Goal: Information Seeking & Learning: Obtain resource

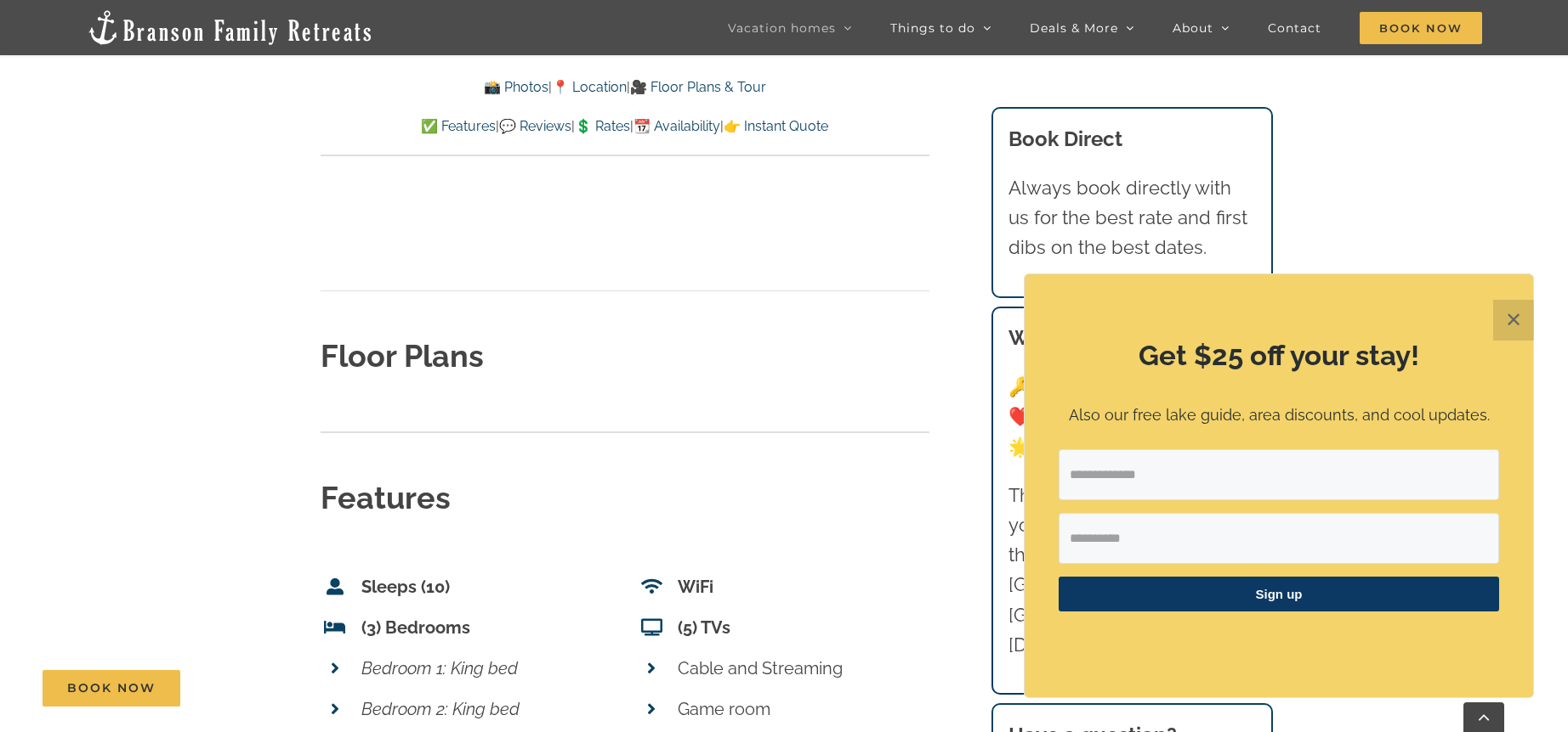
scroll to position [5677, 0]
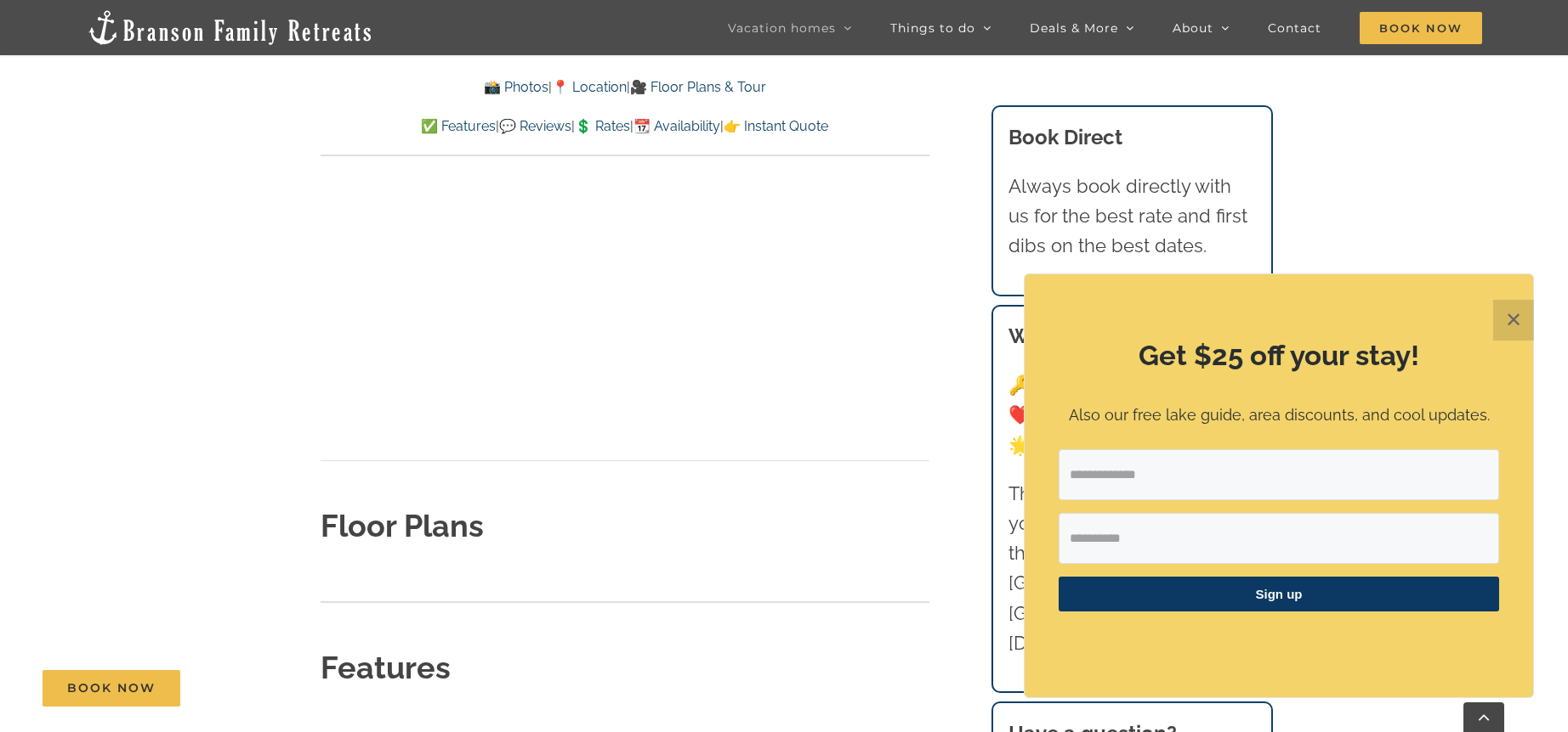
drag, startPoint x: 1512, startPoint y: 314, endPoint x: 1427, endPoint y: 297, distance: 86.7
click at [1512, 314] on button "✕" at bounding box center [1514, 320] width 41 height 41
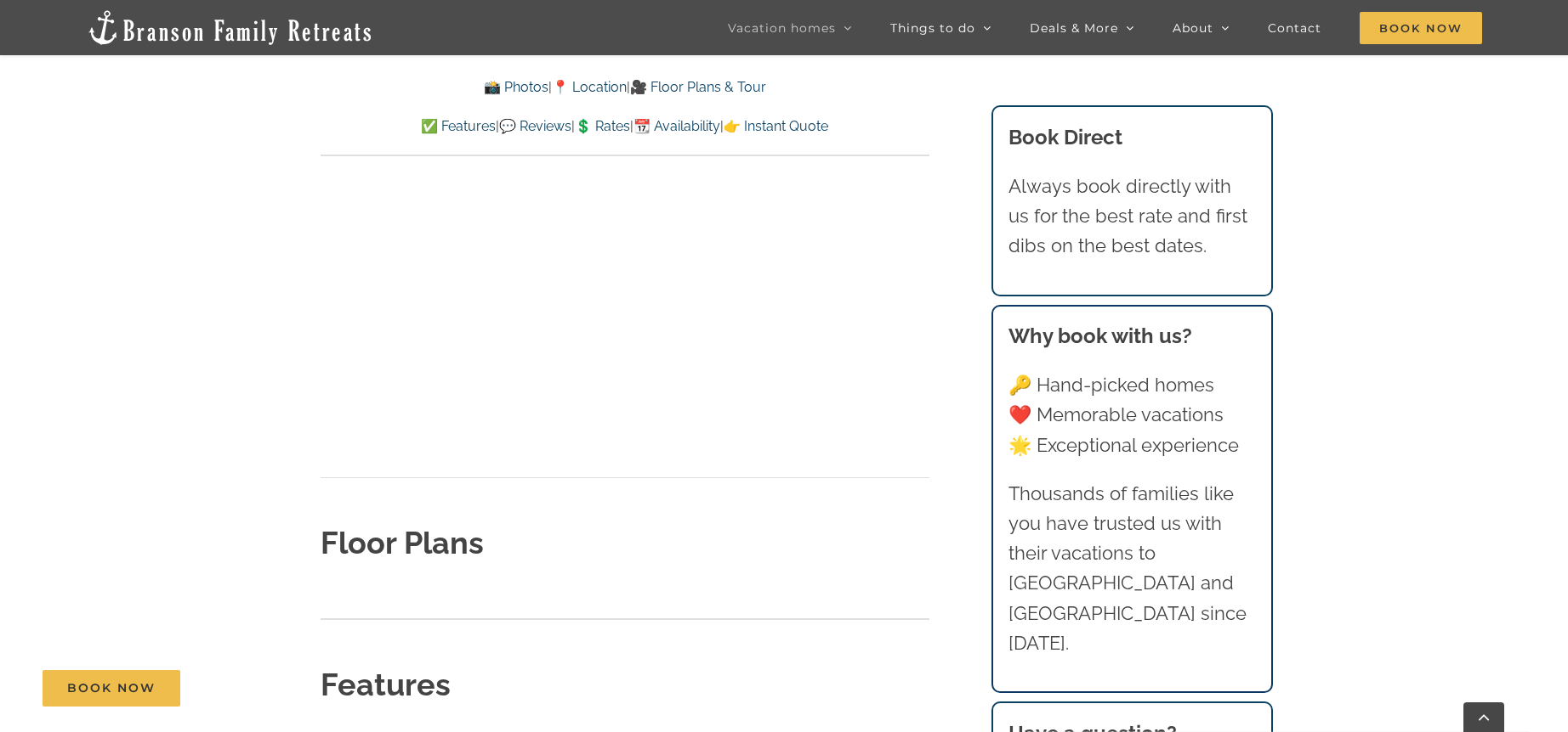
scroll to position [5659, 0]
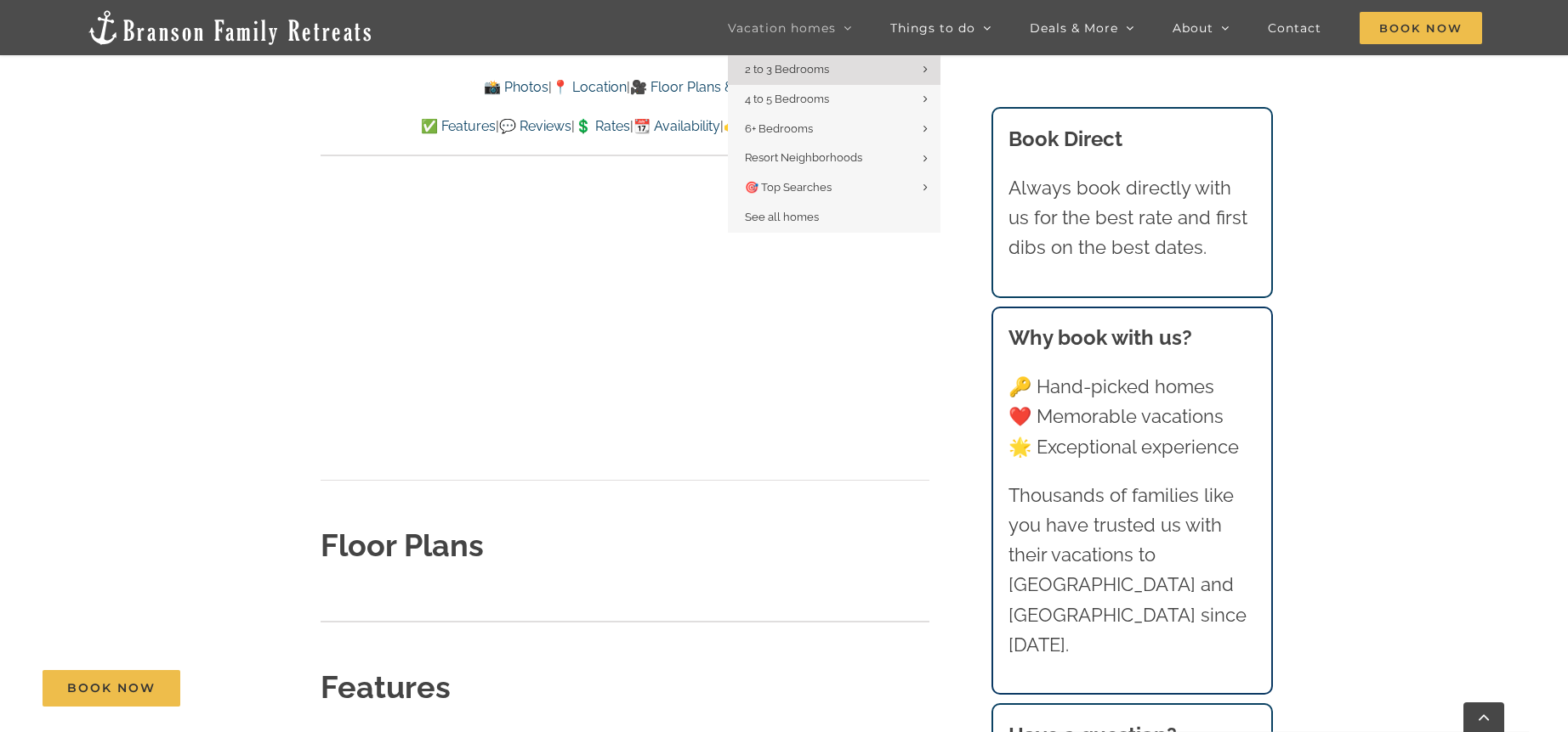
click at [782, 23] on span "Vacation homes" at bounding box center [781, 28] width 108 height 12
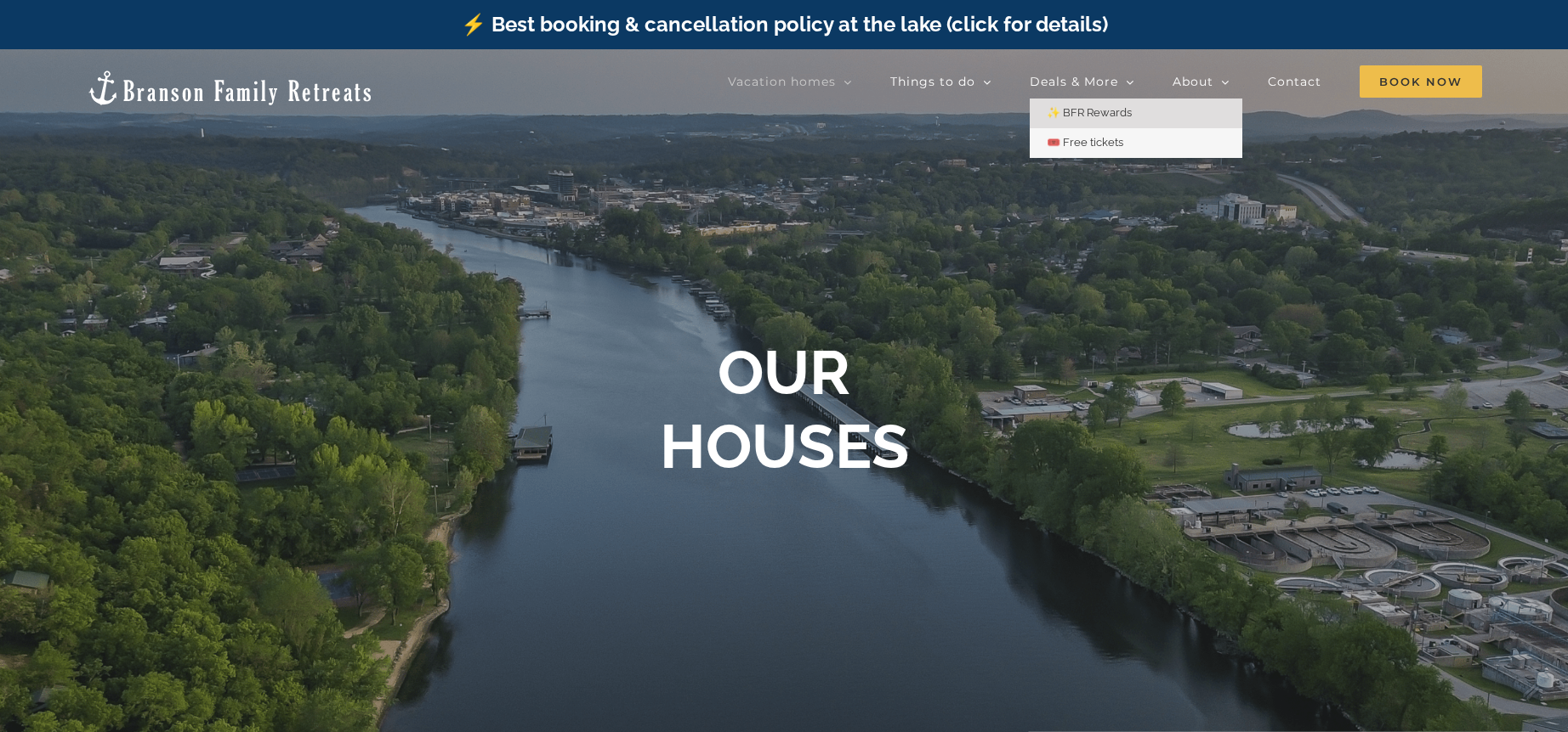
click at [1082, 117] on span "✨ BFR Rewards" at bounding box center [1088, 112] width 85 height 13
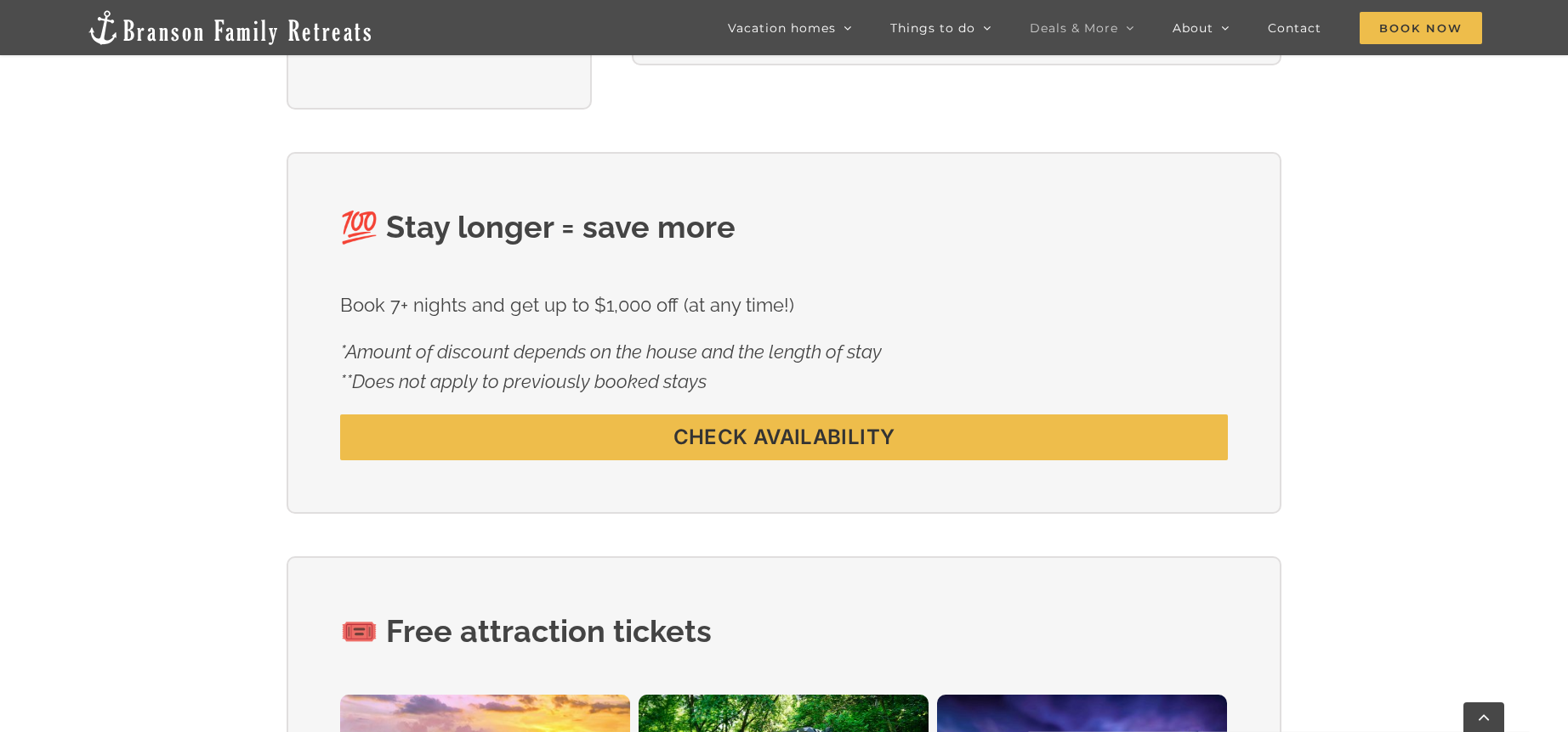
scroll to position [1101, 0]
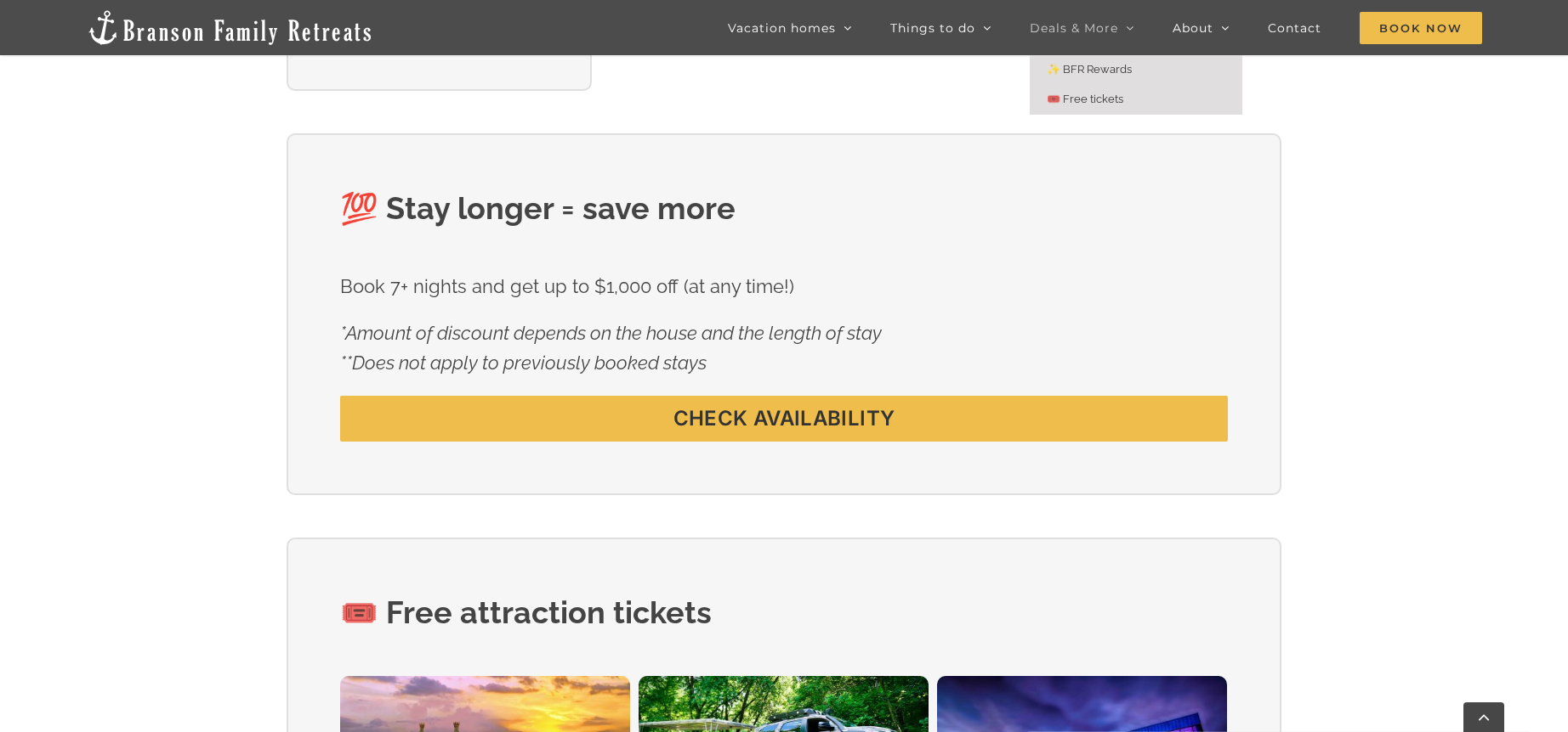
click at [1093, 99] on span "🎟️ Free tickets" at bounding box center [1085, 98] width 77 height 13
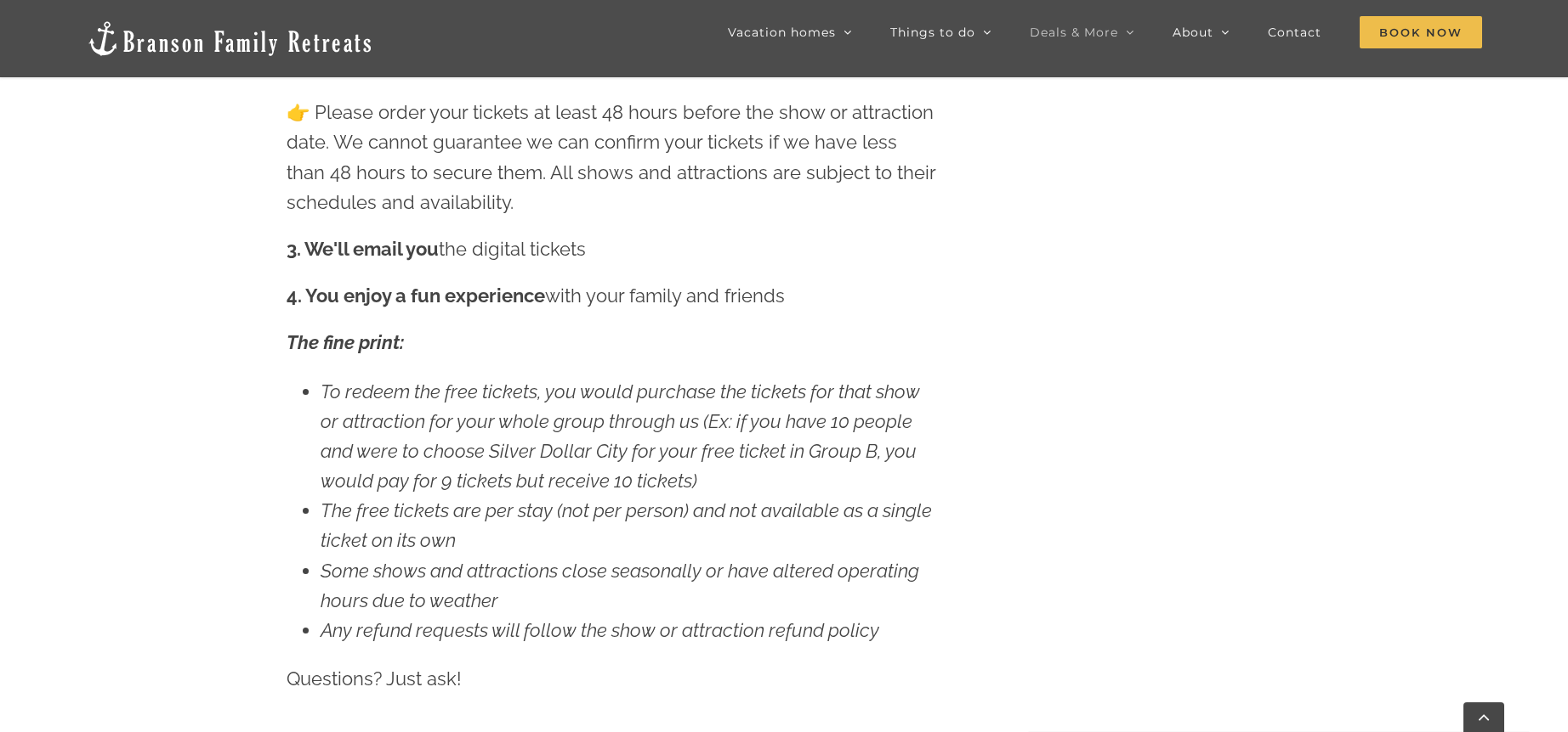
scroll to position [2100, 0]
